Goal: Check status

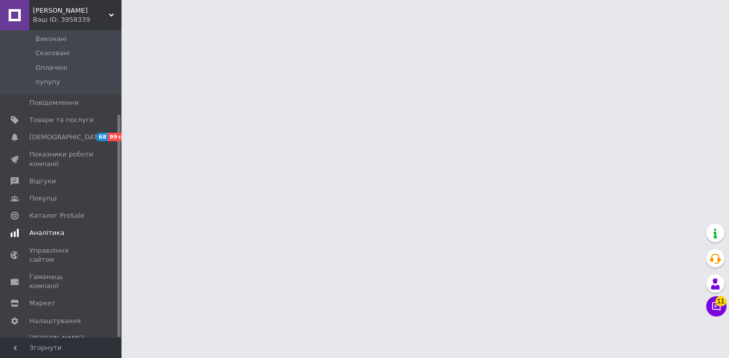
click at [64, 233] on span "Аналітика" at bounding box center [61, 232] width 64 height 9
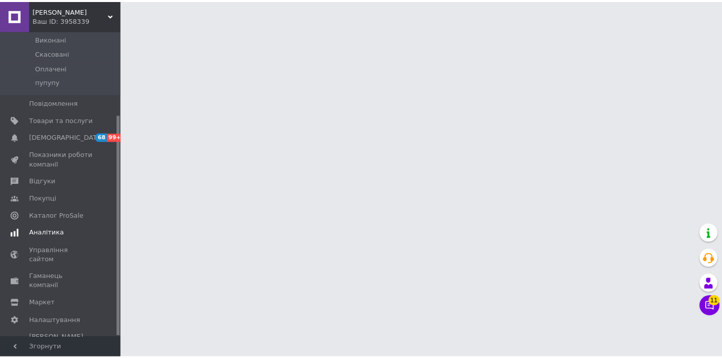
scroll to position [105, 0]
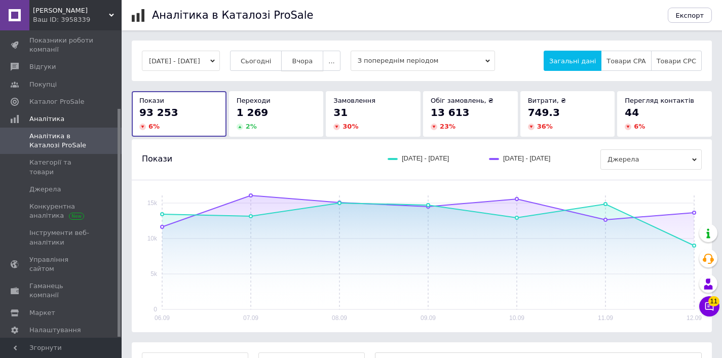
click at [313, 64] on span "Вчора" at bounding box center [302, 61] width 21 height 8
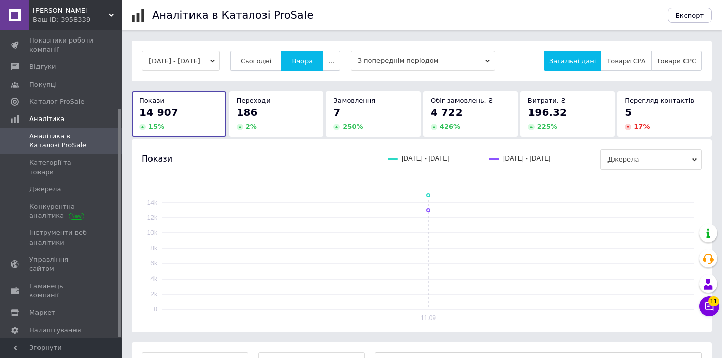
click at [272, 59] on span "Сьогодні" at bounding box center [256, 61] width 31 height 8
